Goal: Information Seeking & Learning: Learn about a topic

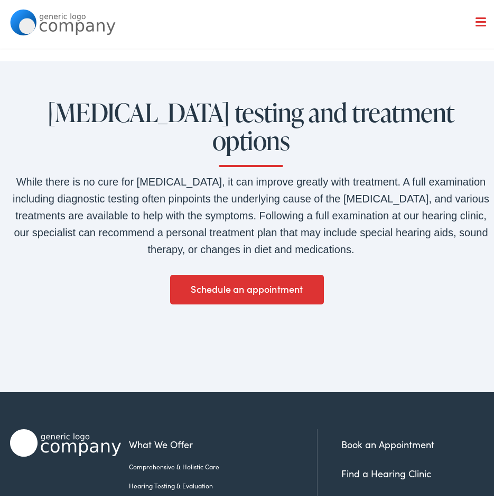
scroll to position [792, 0]
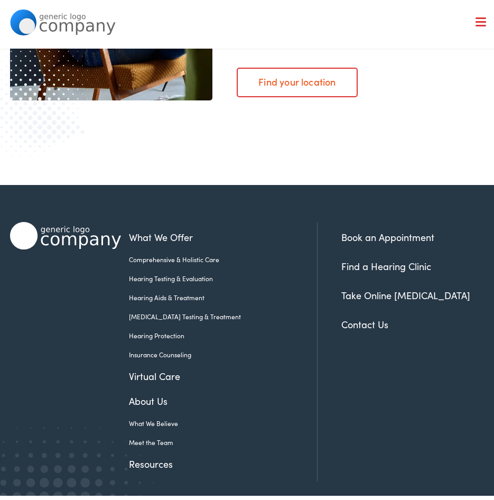
scroll to position [1780, 0]
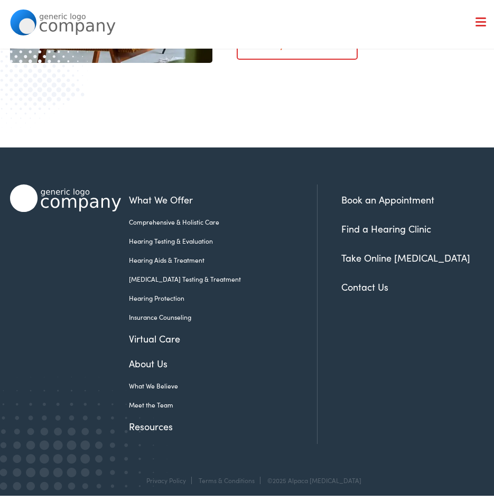
click at [168, 232] on link "Hearing Testing & Evaluation" at bounding box center [215, 237] width 172 height 10
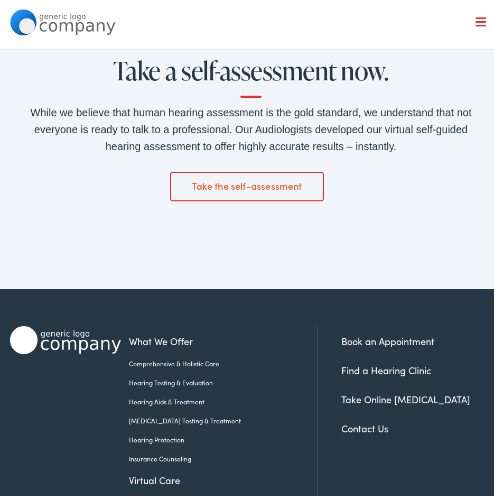
scroll to position [1479, 0]
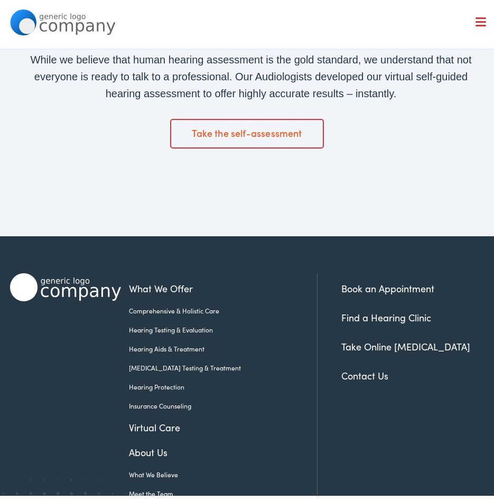
click at [140, 340] on link "Hearing Aids & Treatment" at bounding box center [215, 345] width 172 height 10
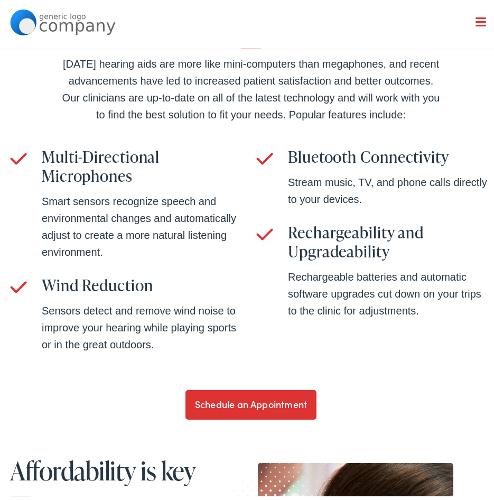
scroll to position [2059, 0]
